Goal: Transaction & Acquisition: Book appointment/travel/reservation

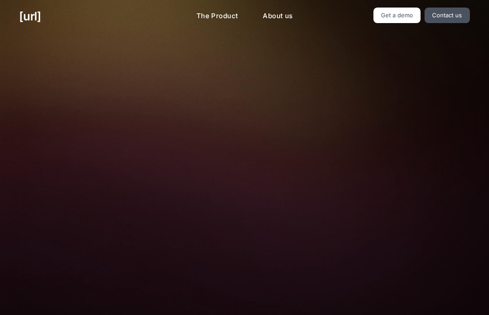
click at [125, 117] on img at bounding box center [244, 199] width 294 height 199
click at [178, 88] on h2 "Turn your cameras into AI agents for better retail performance" at bounding box center [244, 71] width 290 height 35
click at [261, 35] on div "Turn your cameras into AI agents for better retail performance Your cameras see…" at bounding box center [244, 299] width 400 height 533
click at [89, 81] on div "Turn your cameras into AI agents for better retail performance Your cameras see…" at bounding box center [244, 299] width 400 height 533
click at [146, 68] on h2 "Turn your cameras into AI agents for better retail performance" at bounding box center [244, 71] width 290 height 35
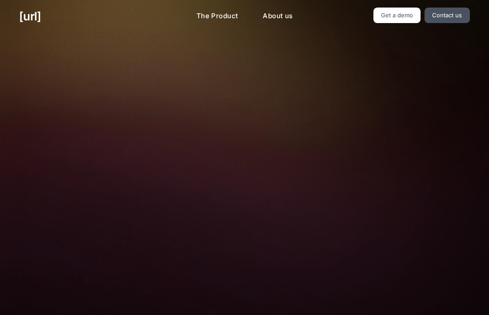
click at [146, 68] on h2 "Turn your cameras into AI agents for better retail performance" at bounding box center [244, 71] width 290 height 35
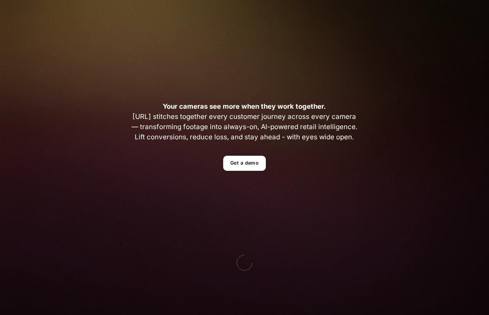
scroll to position [210, 0]
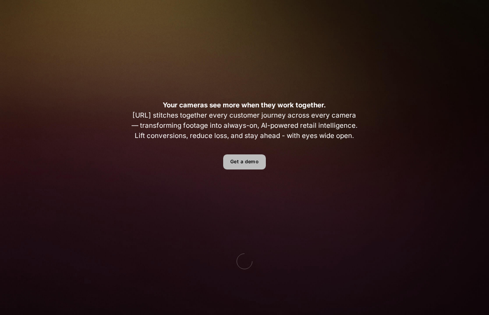
click at [246, 166] on link "Get a demo" at bounding box center [244, 163] width 42 height 16
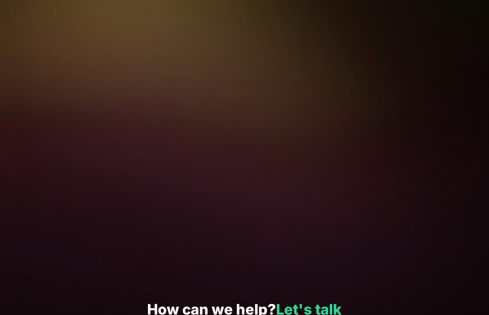
click at [249, 50] on div at bounding box center [323, 111] width 189 height 297
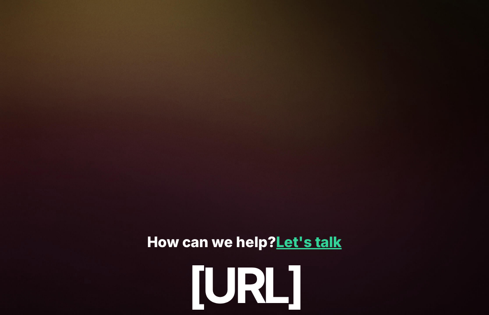
scroll to position [205, 0]
